Goal: Navigation & Orientation: Find specific page/section

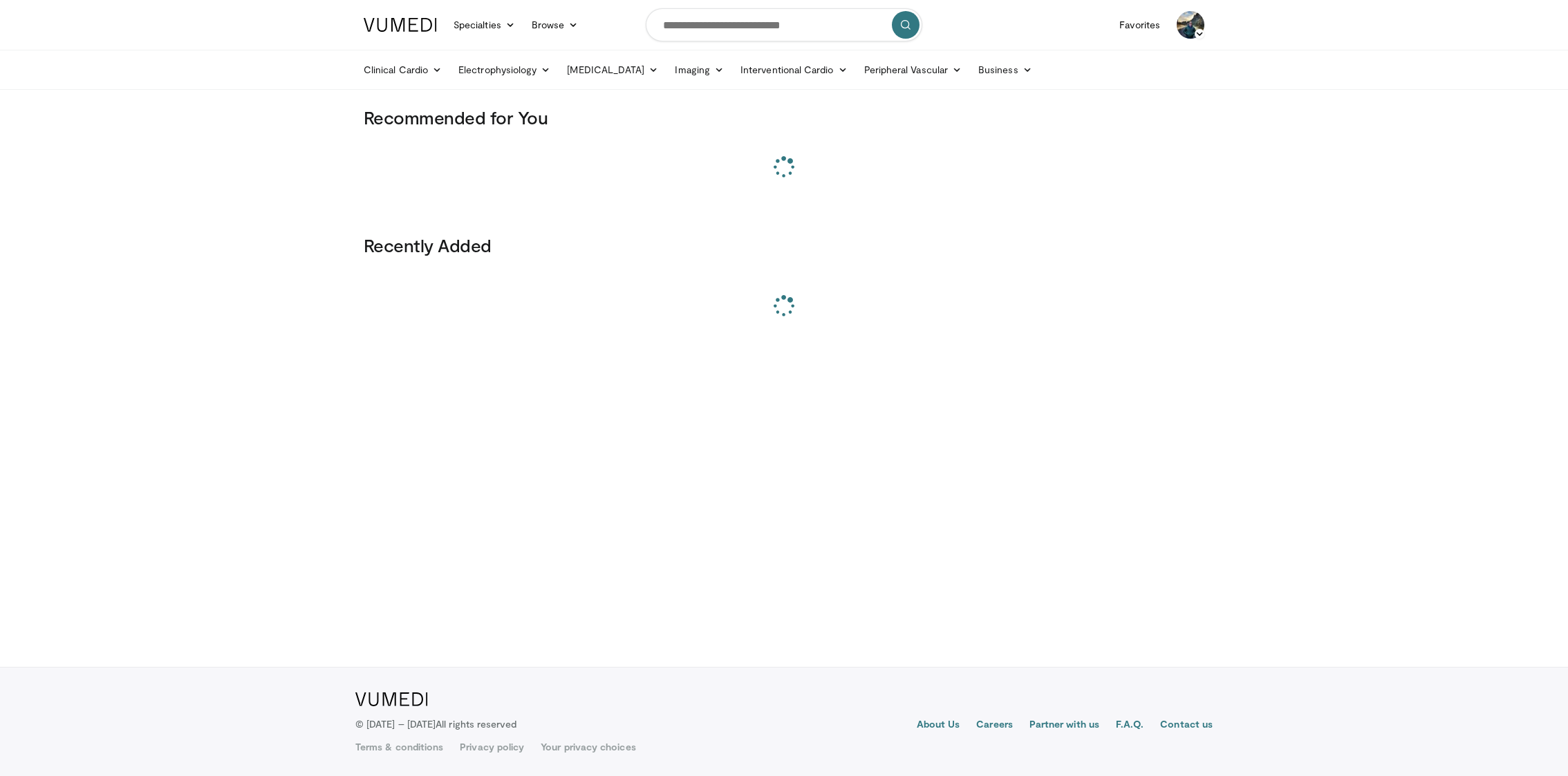
click at [1193, 32] on img at bounding box center [1190, 25] width 28 height 28
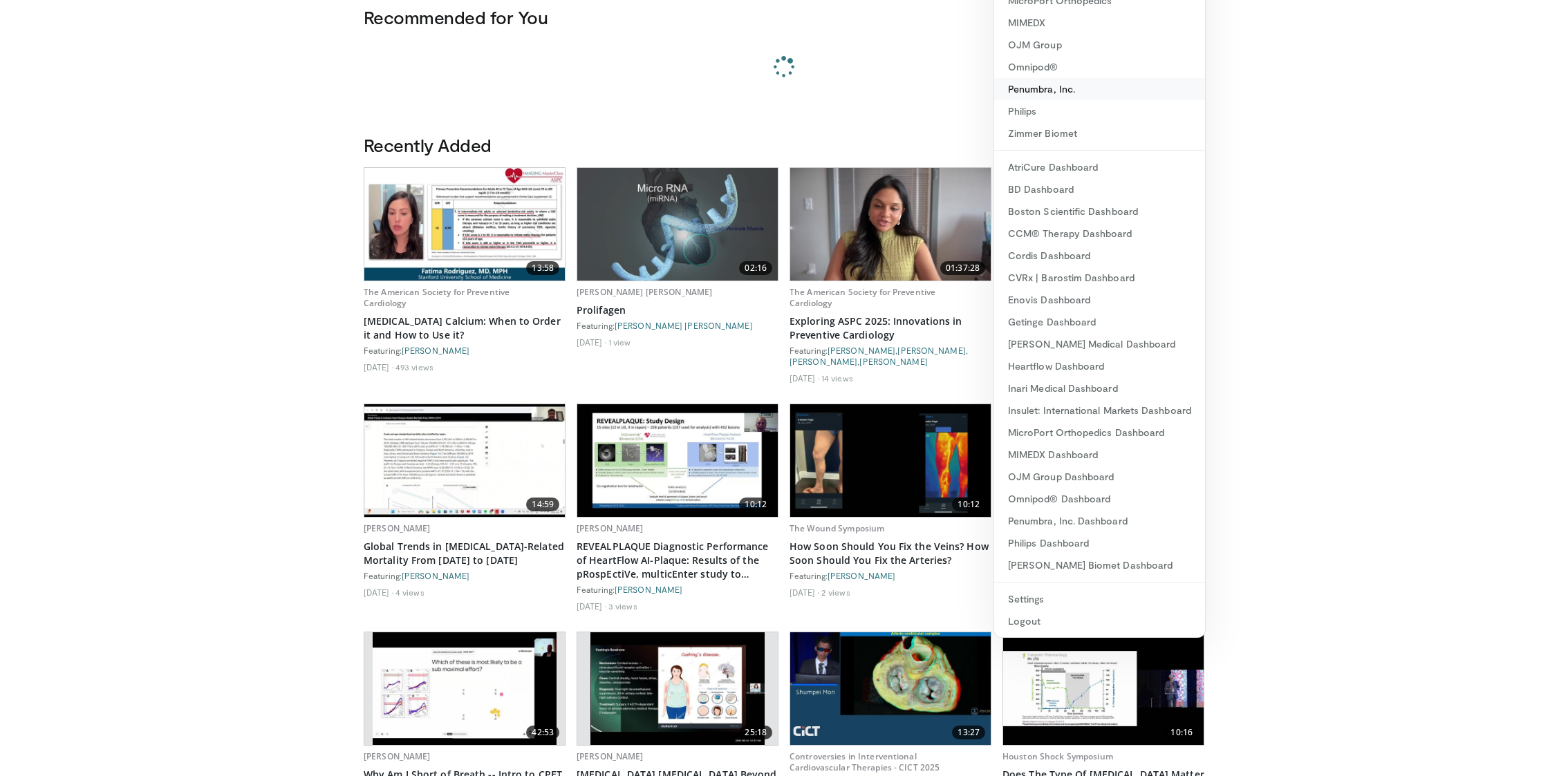
scroll to position [108, 0]
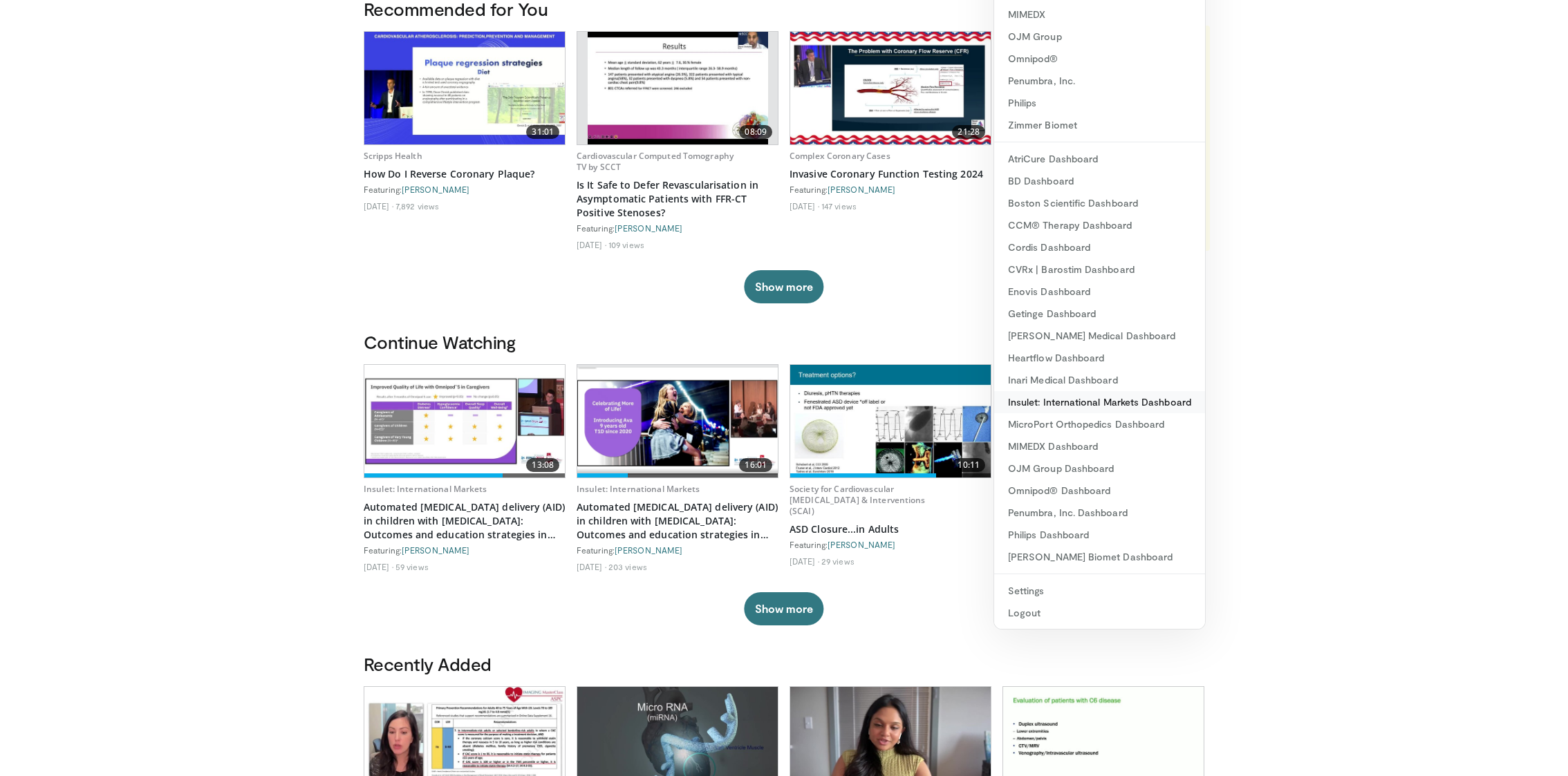
click at [1118, 401] on link "Insulet: International Markets Dashboard" at bounding box center [1099, 402] width 211 height 22
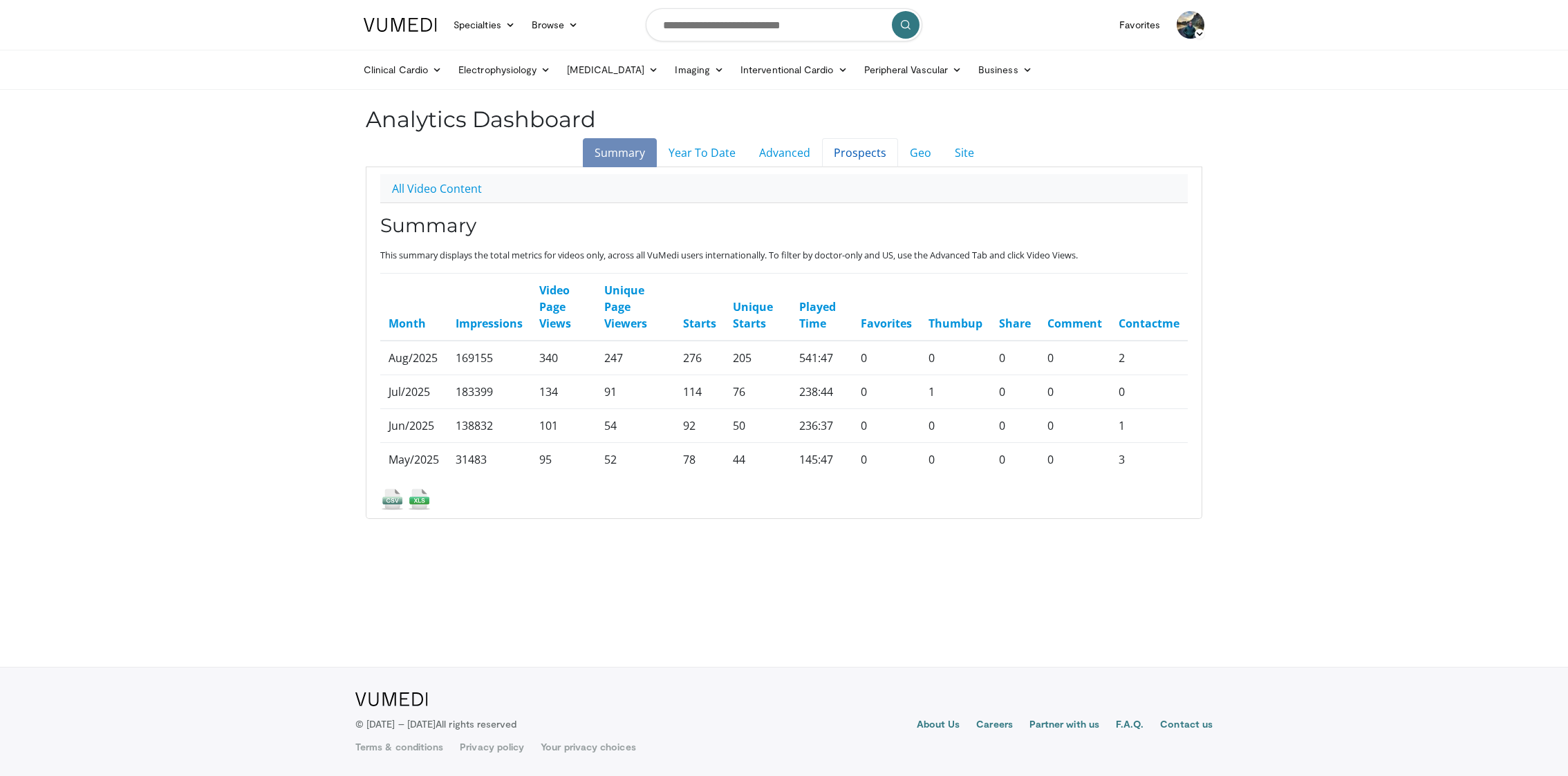
click at [851, 158] on link "Prospects" at bounding box center [860, 152] width 76 height 29
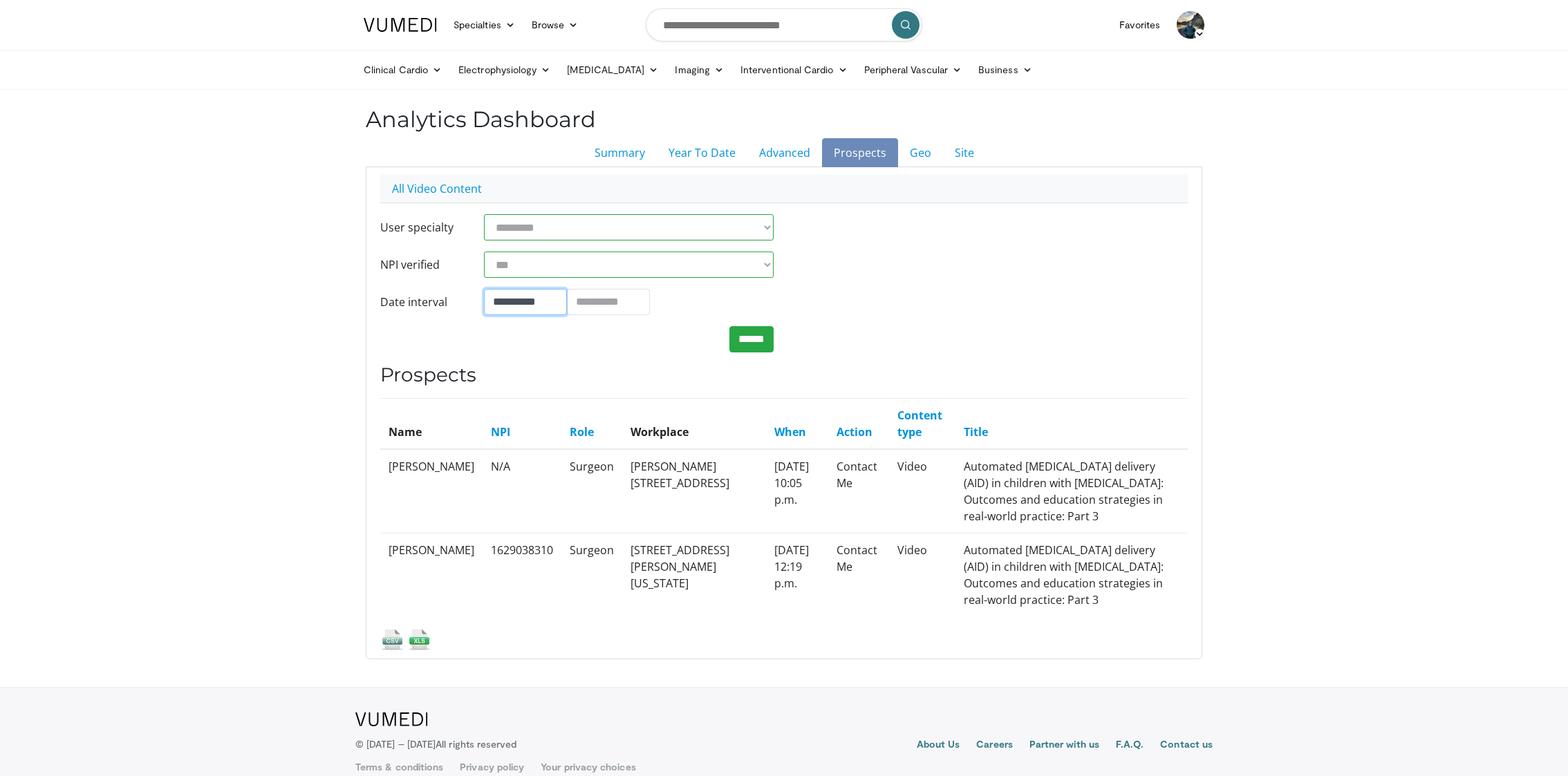
click at [538, 310] on input "**********" at bounding box center [525, 302] width 83 height 26
click at [503, 121] on th "«" at bounding box center [498, 121] width 20 height 20
click at [498, 186] on td "1" at bounding box center [498, 183] width 20 height 20
type input "**********"
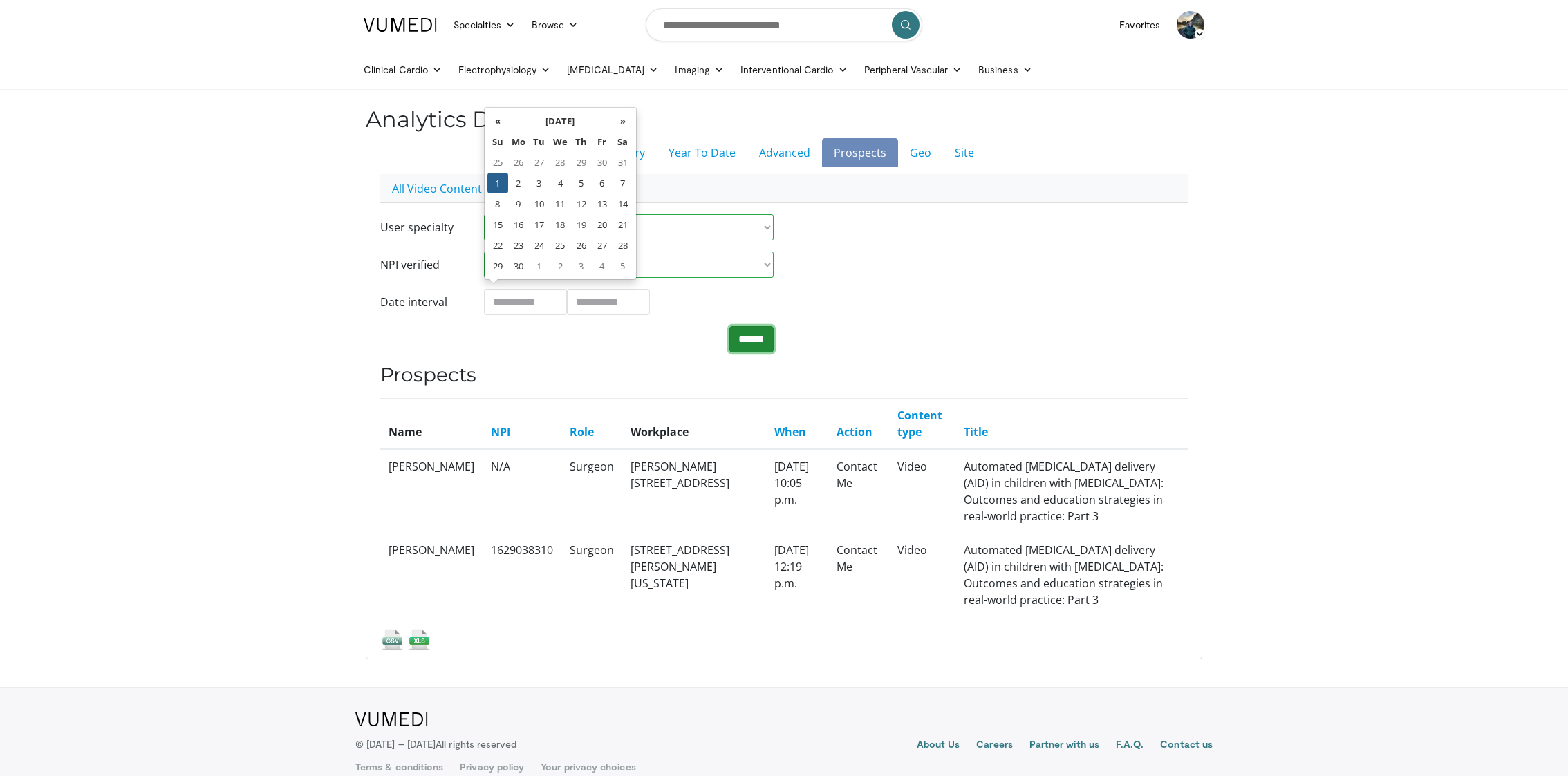
click at [753, 345] on input "******" at bounding box center [752, 339] width 44 height 26
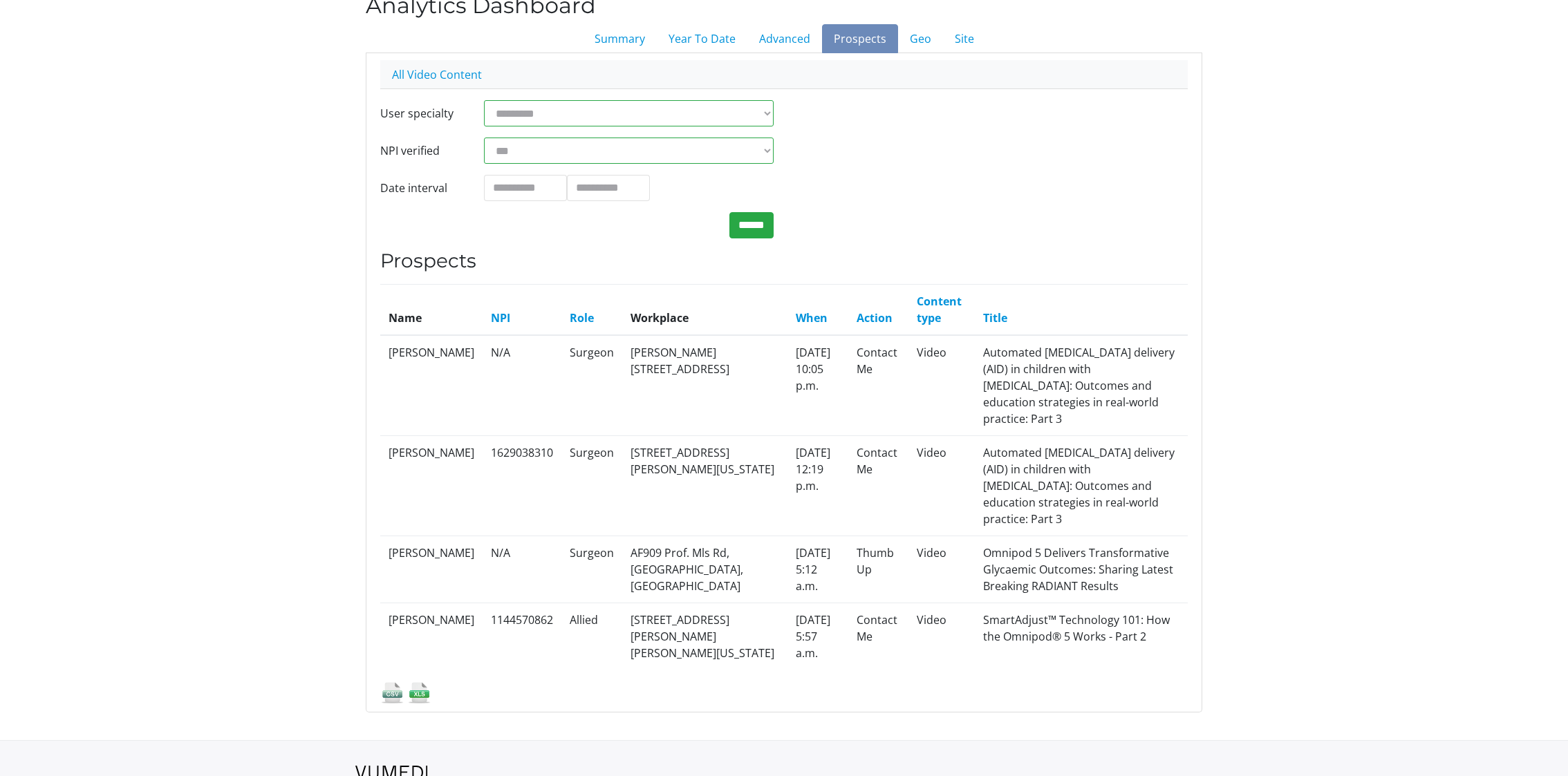
scroll to position [123, 0]
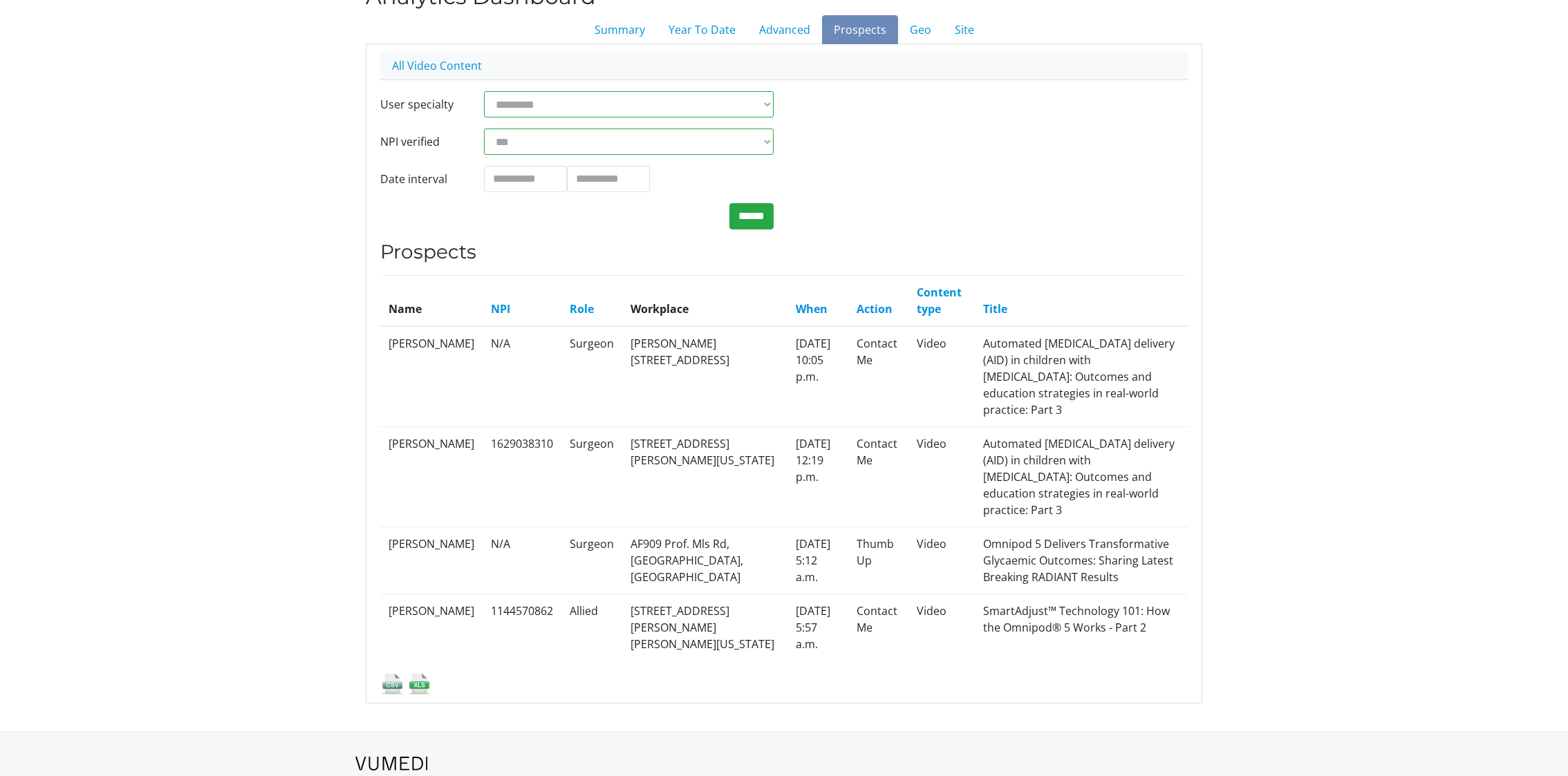
click at [398, 341] on td "[PERSON_NAME]" at bounding box center [431, 376] width 103 height 101
copy tr "[PERSON_NAME]"
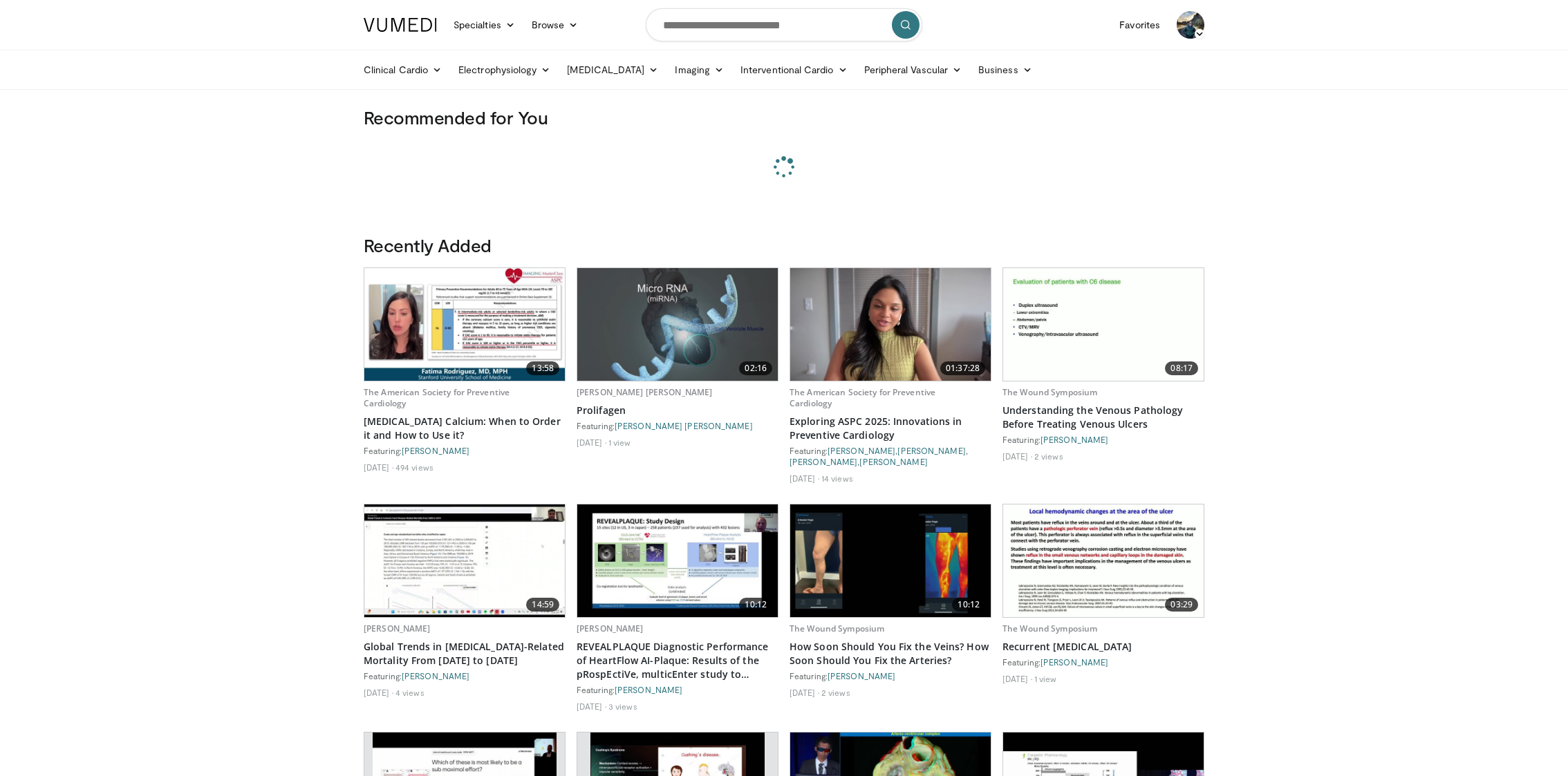
click at [1191, 30] on img at bounding box center [1190, 25] width 28 height 28
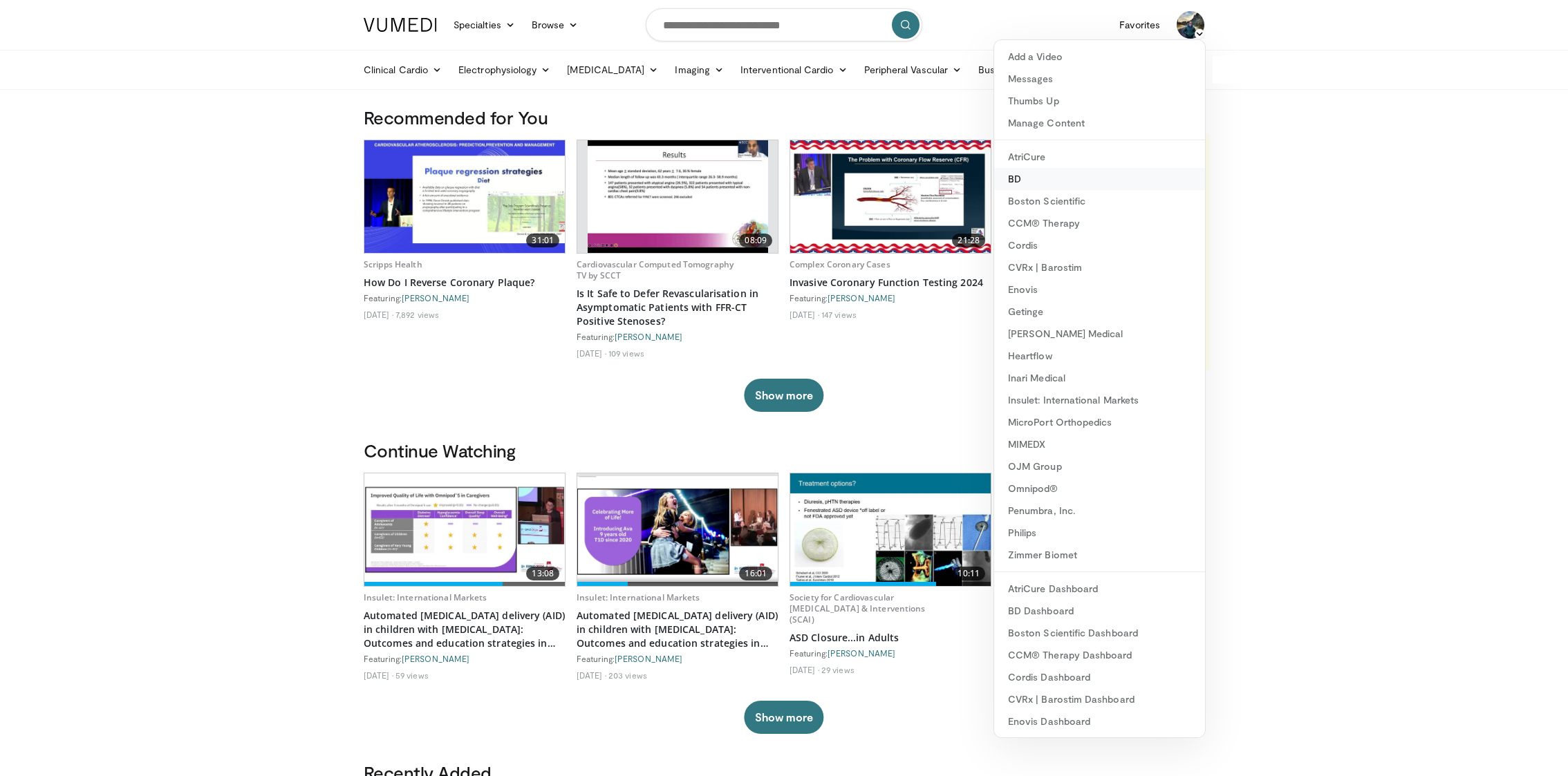
click at [1055, 175] on link "BD" at bounding box center [1099, 179] width 211 height 22
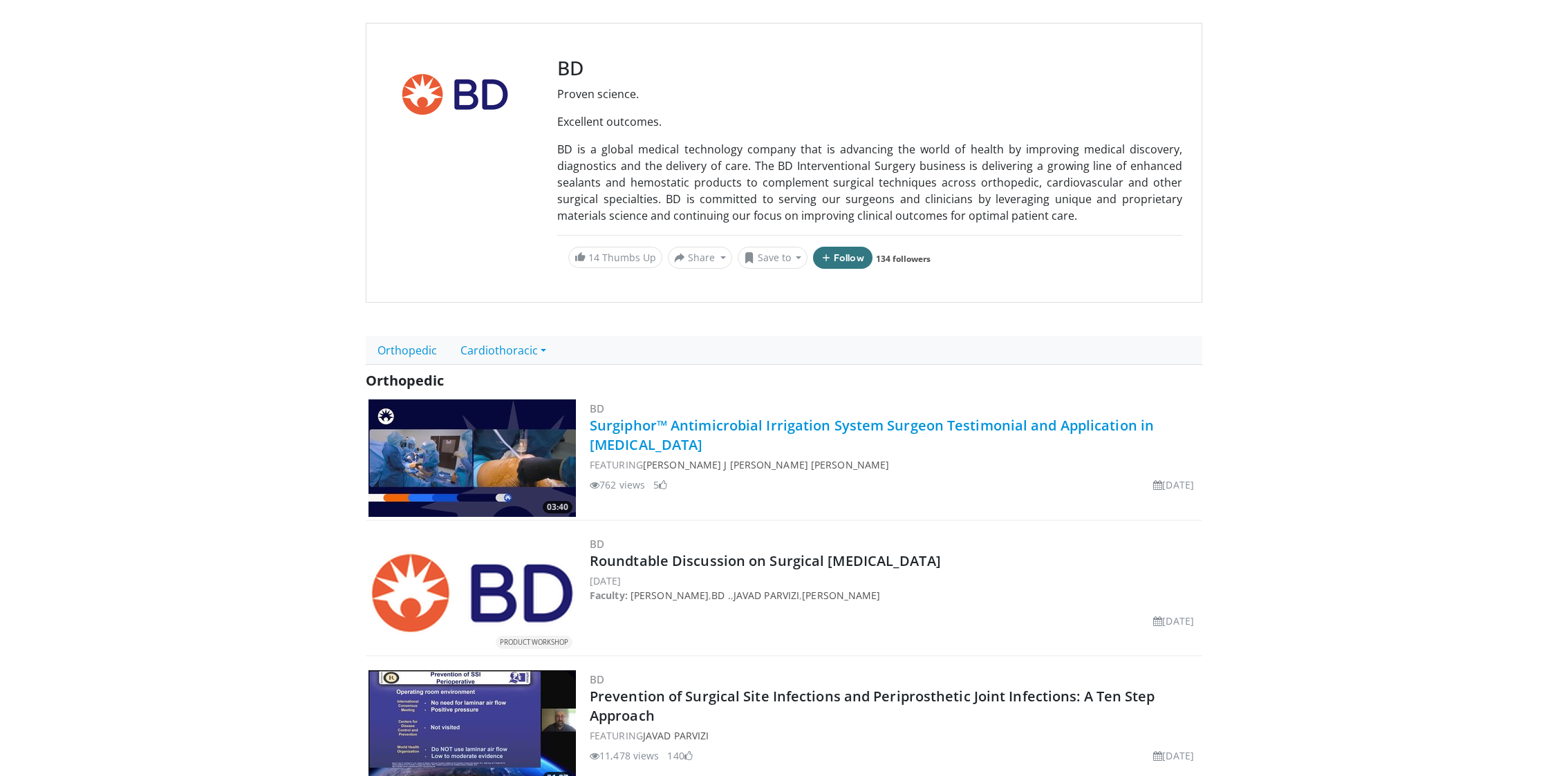
scroll to position [91, 0]
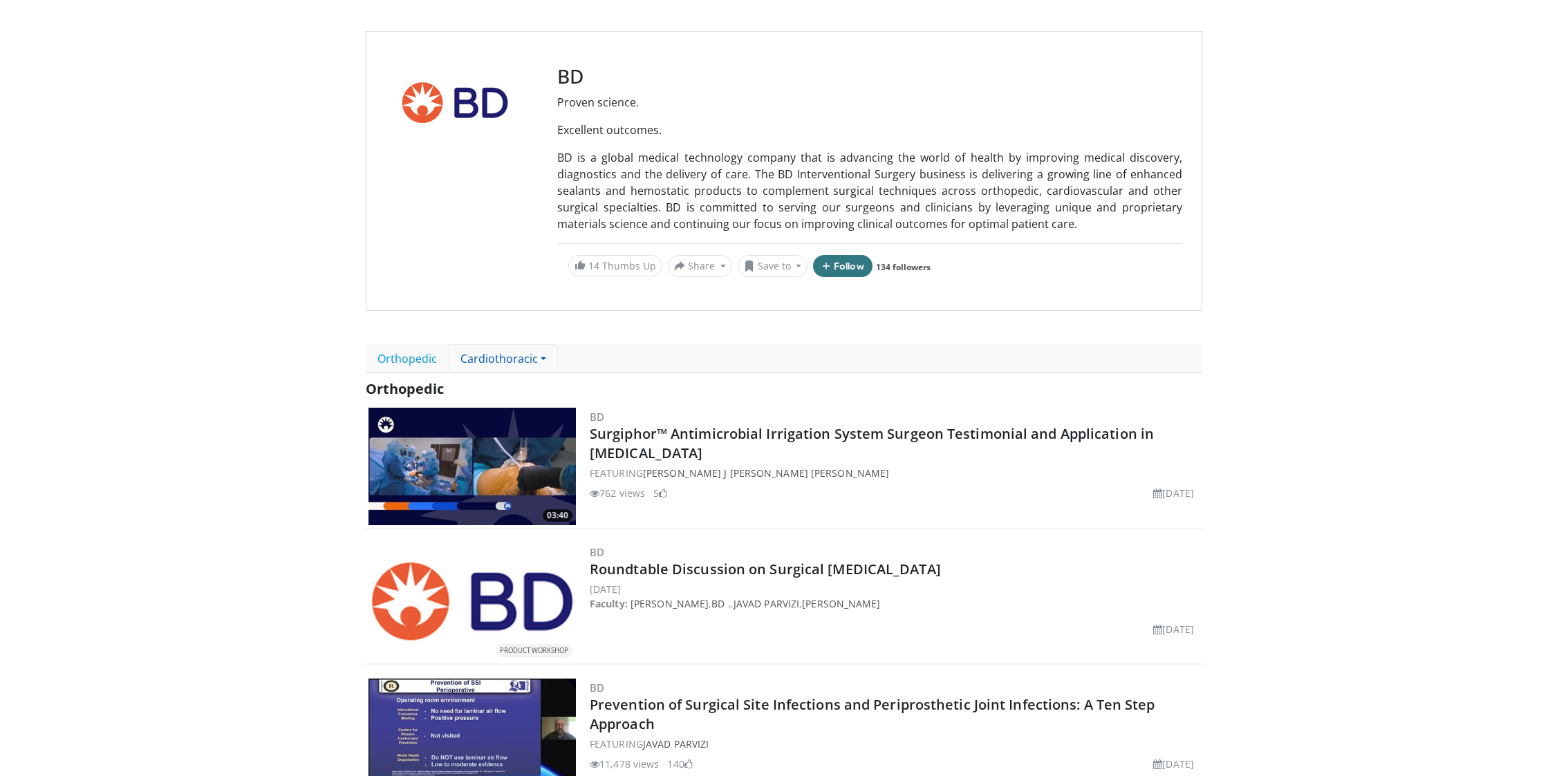
click at [527, 353] on link "Cardiothoracic" at bounding box center [503, 358] width 109 height 29
click at [537, 389] on link "Thoracic Surgery" at bounding box center [509, 389] width 120 height 22
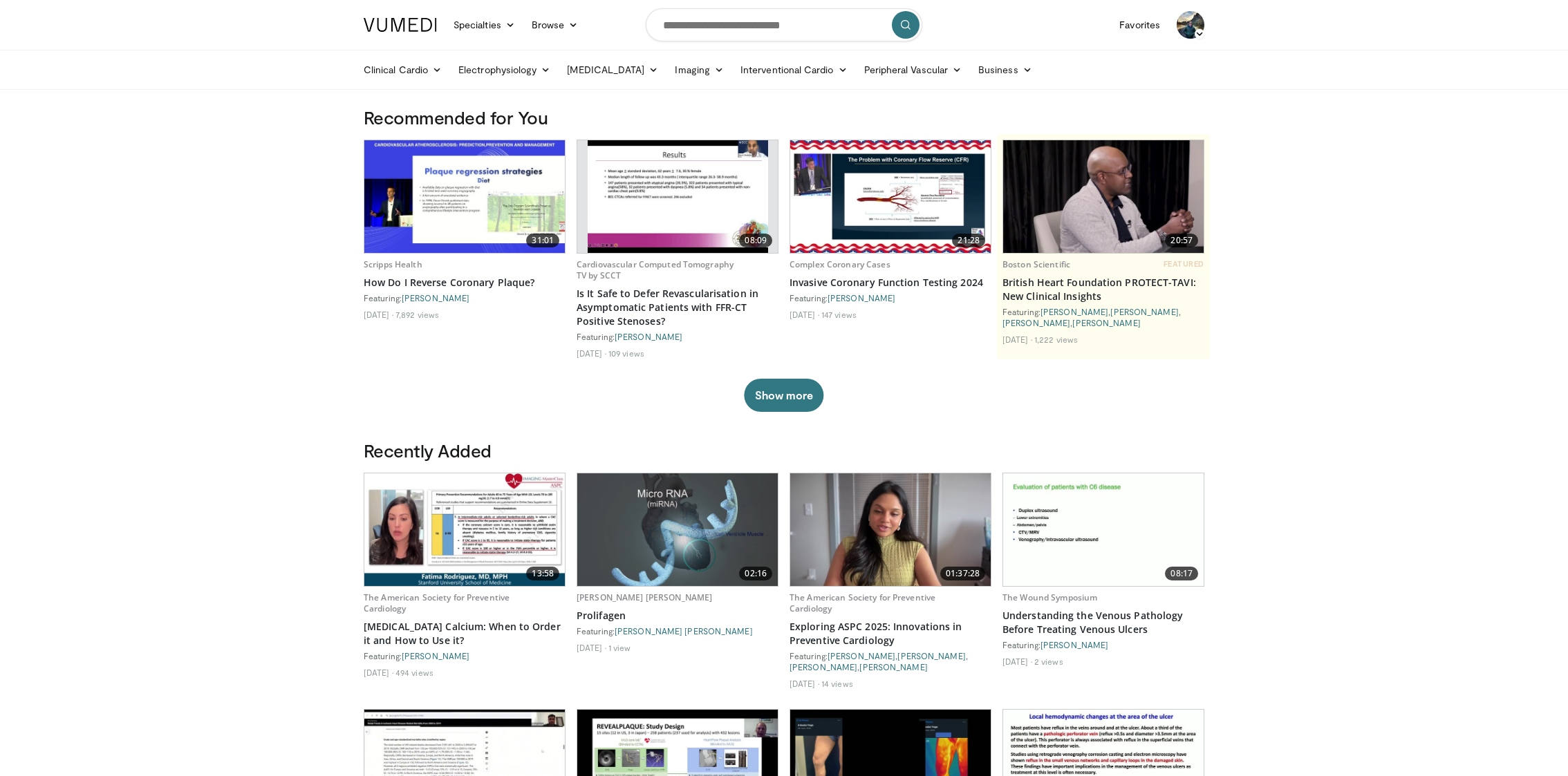
click at [1181, 29] on img at bounding box center [1190, 25] width 28 height 28
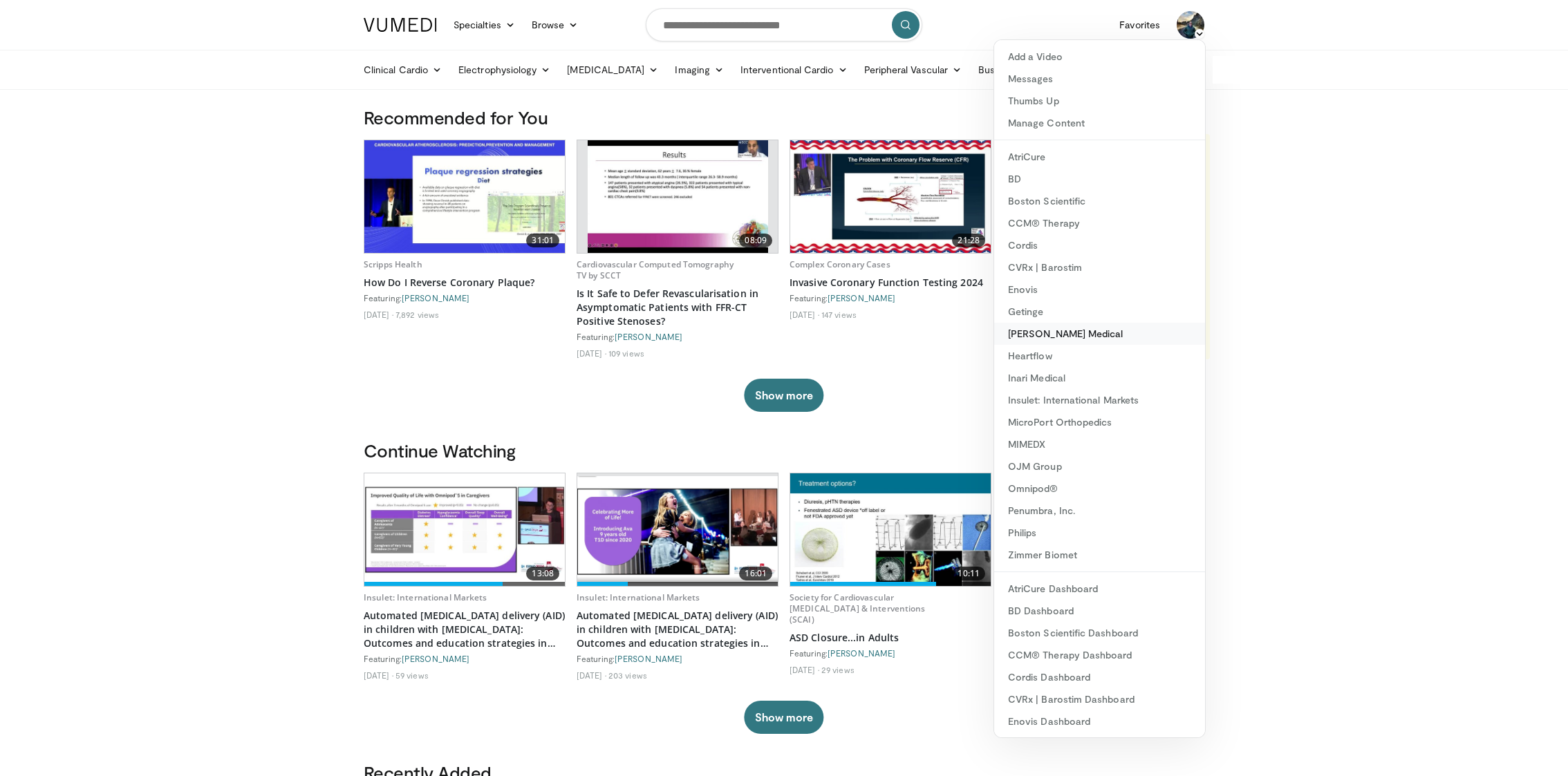
click at [1069, 330] on link "[PERSON_NAME] Medical" at bounding box center [1099, 334] width 211 height 22
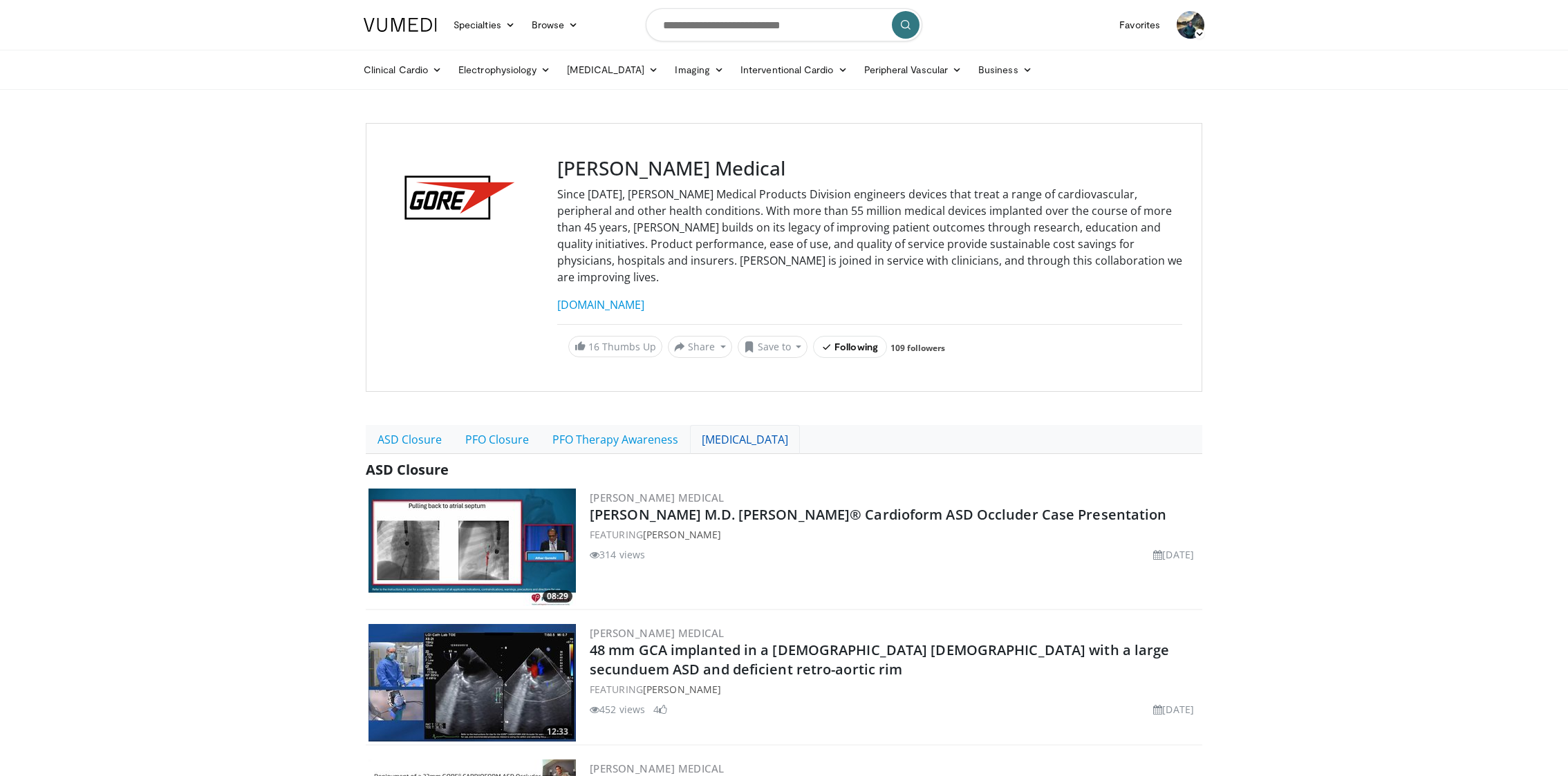
click at [759, 425] on link "[MEDICAL_DATA]" at bounding box center [745, 440] width 110 height 29
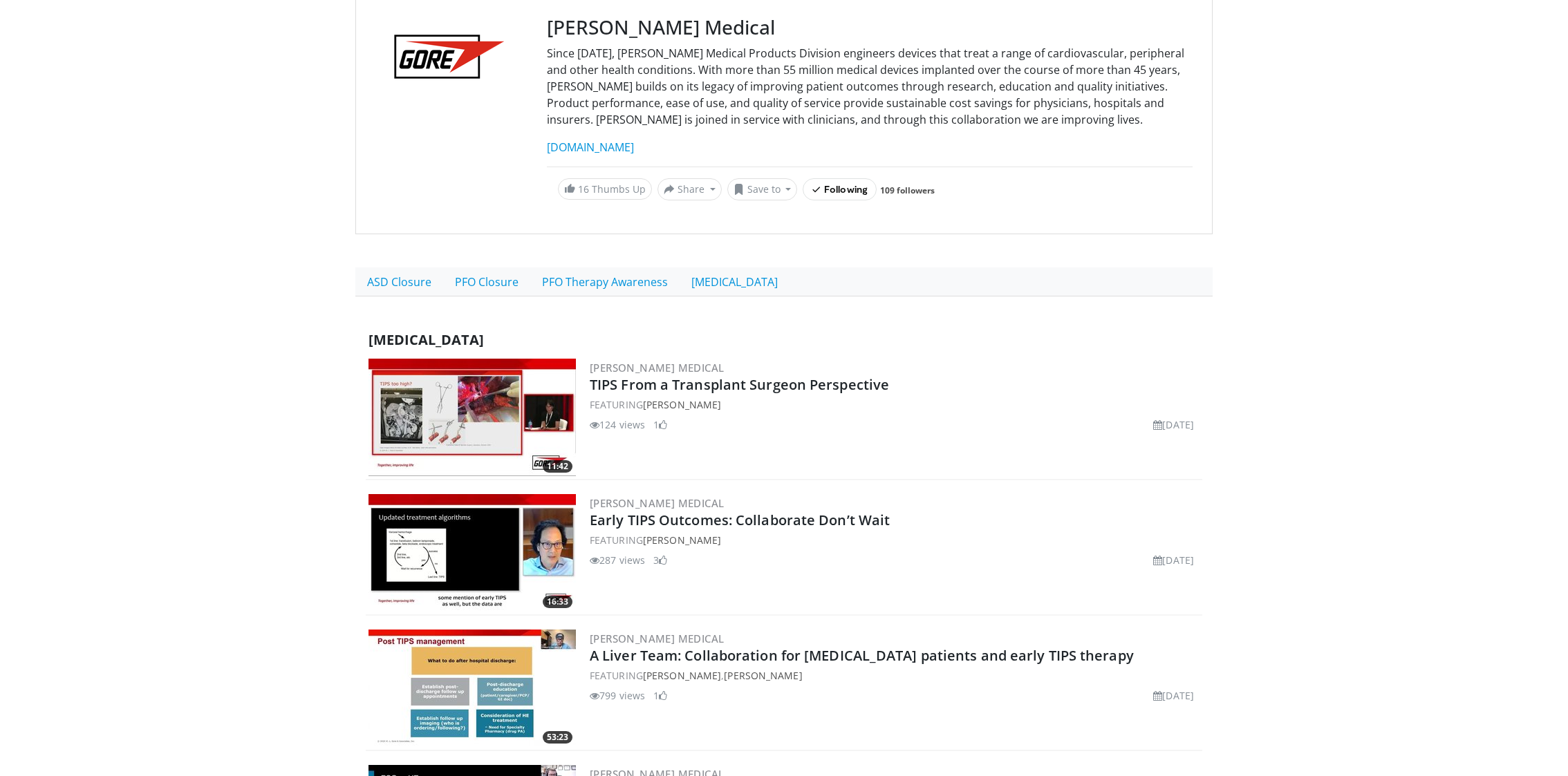
scroll to position [149, 0]
